Goal: Navigation & Orientation: Find specific page/section

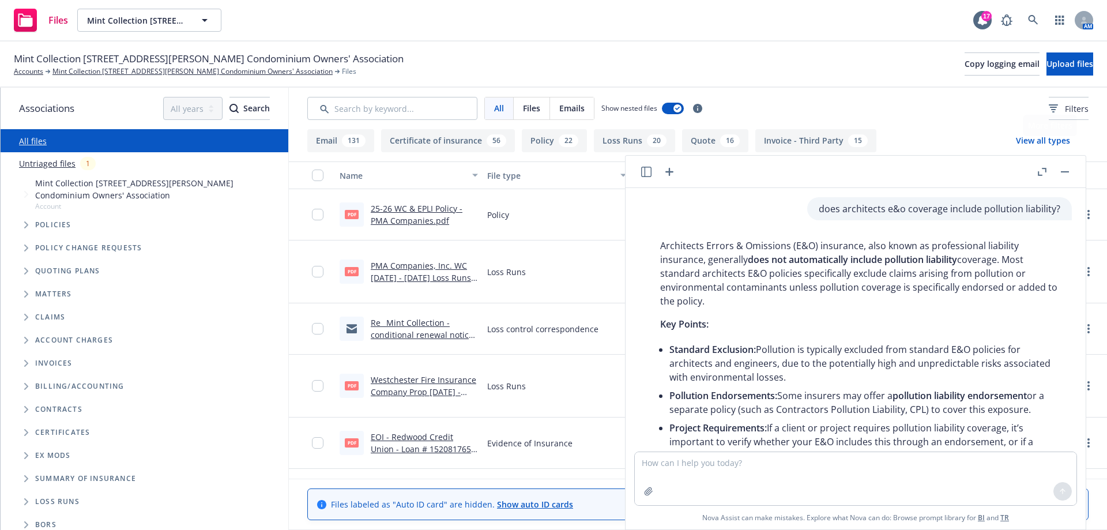
scroll to position [147, 0]
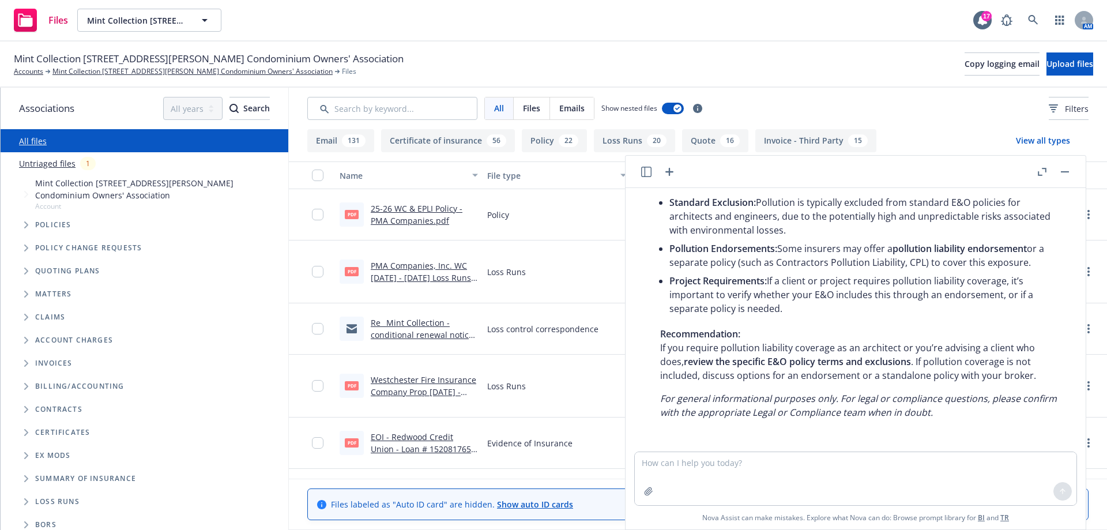
click at [1066, 172] on rect "button" at bounding box center [1065, 171] width 8 height 1
